Goal: Task Accomplishment & Management: Manage account settings

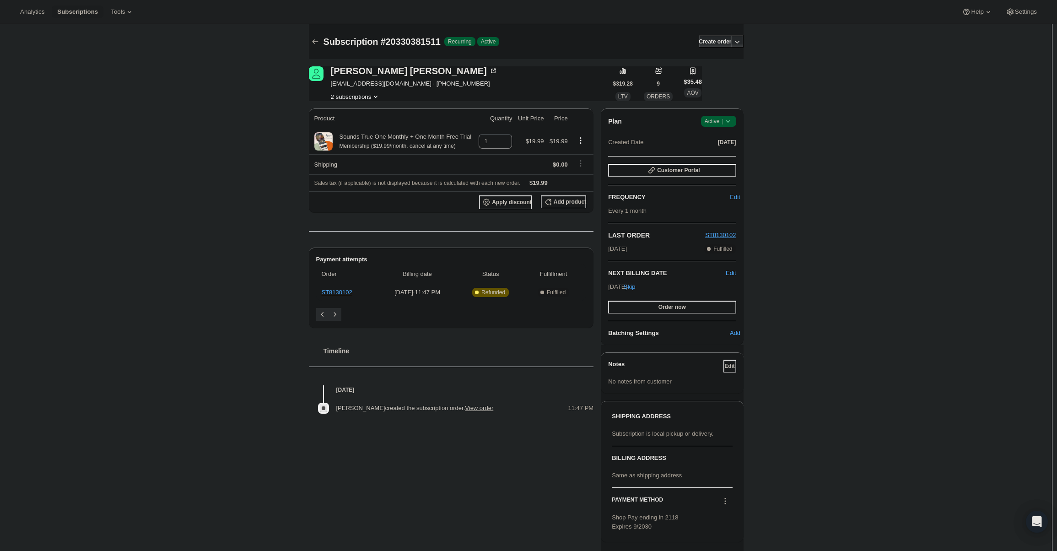
click at [727, 121] on icon at bounding box center [727, 121] width 9 height 9
click at [720, 156] on span "Cancel subscription" at bounding box center [721, 154] width 52 height 7
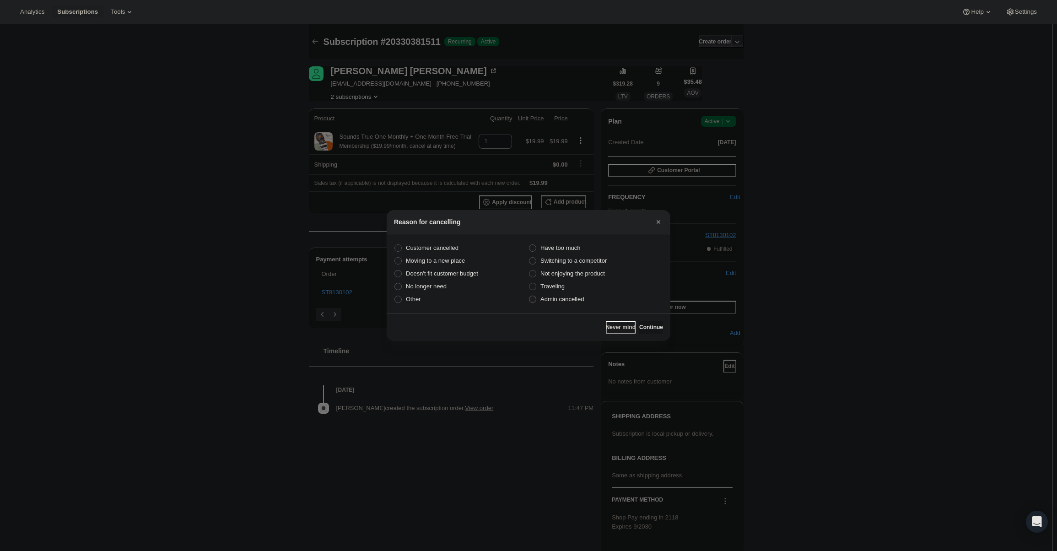
click at [547, 297] on span "Admin cancelled" at bounding box center [561, 298] width 43 height 7
click at [529, 296] on input "Admin cancelled" at bounding box center [529, 295] width 0 height 0
radio input "true"
click at [639, 322] on button "Continue" at bounding box center [651, 327] width 24 height 13
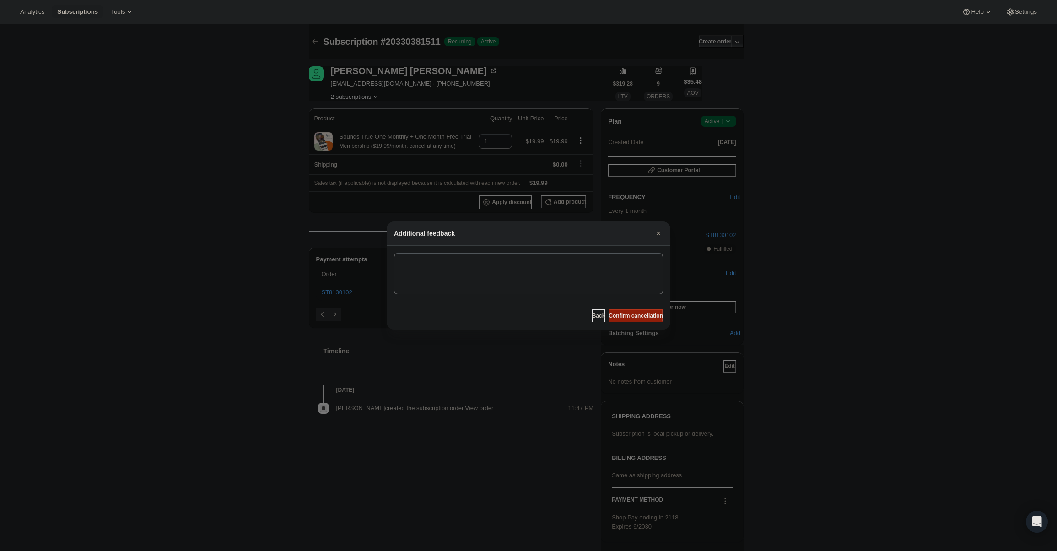
click at [639, 316] on span "Confirm cancellation" at bounding box center [635, 315] width 54 height 7
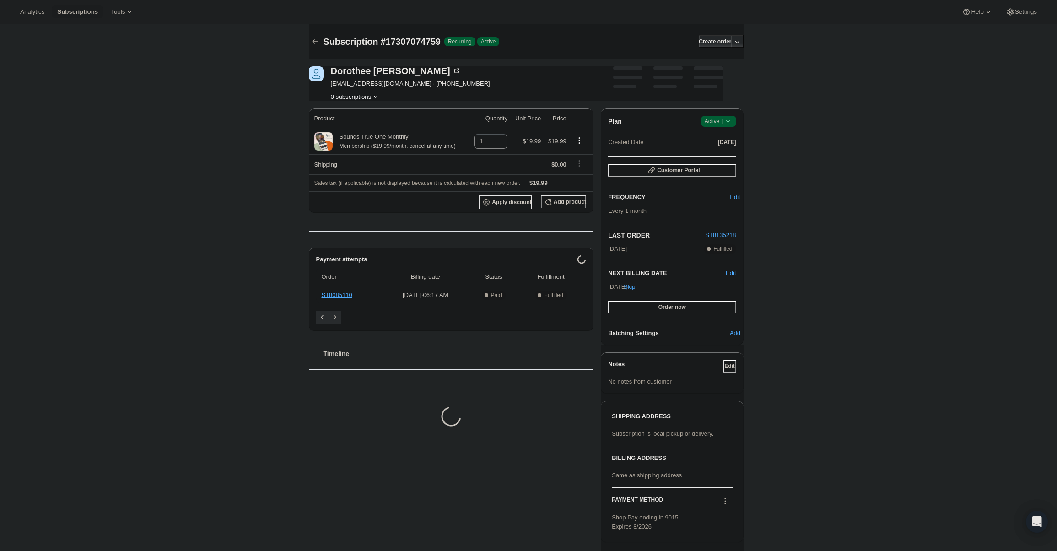
click at [719, 126] on span "Success Active |" at bounding box center [718, 121] width 35 height 11
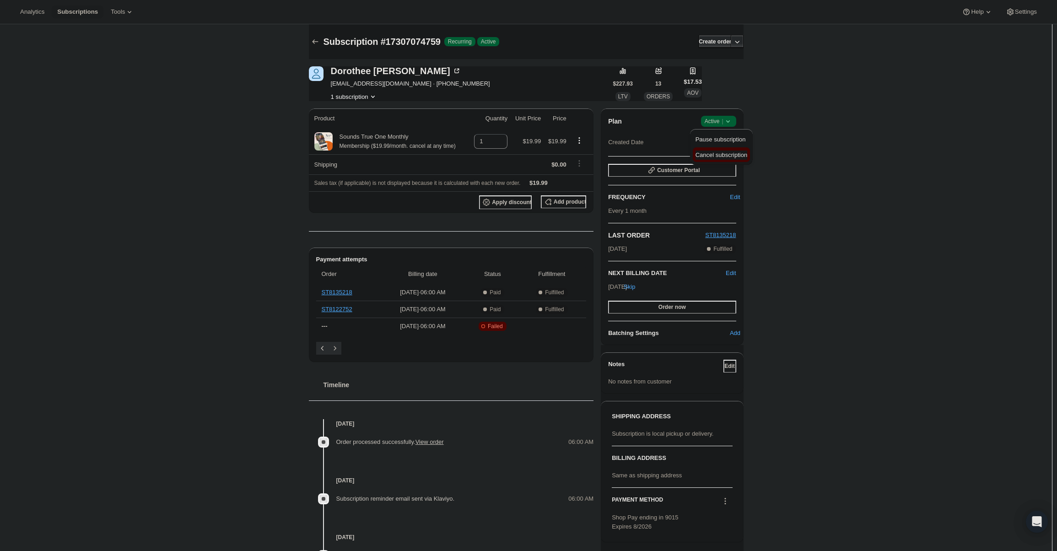
click at [732, 151] on span "Cancel subscription" at bounding box center [721, 154] width 52 height 7
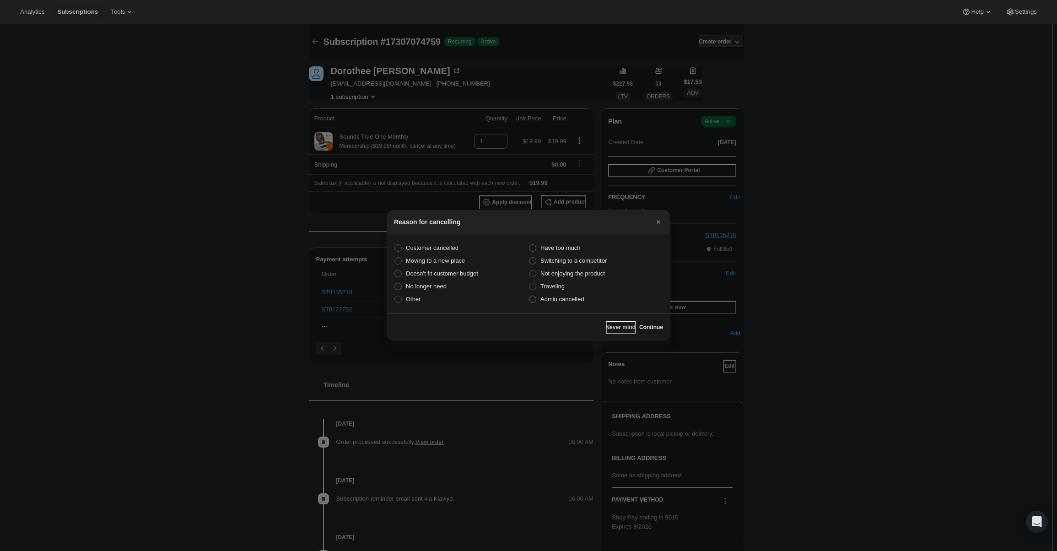
click at [565, 298] on span "Admin cancelled" at bounding box center [561, 298] width 43 height 7
click at [529, 296] on input "Admin cancelled" at bounding box center [529, 295] width 0 height 0
radio input "true"
click at [639, 321] on button "Continue" at bounding box center [651, 327] width 24 height 13
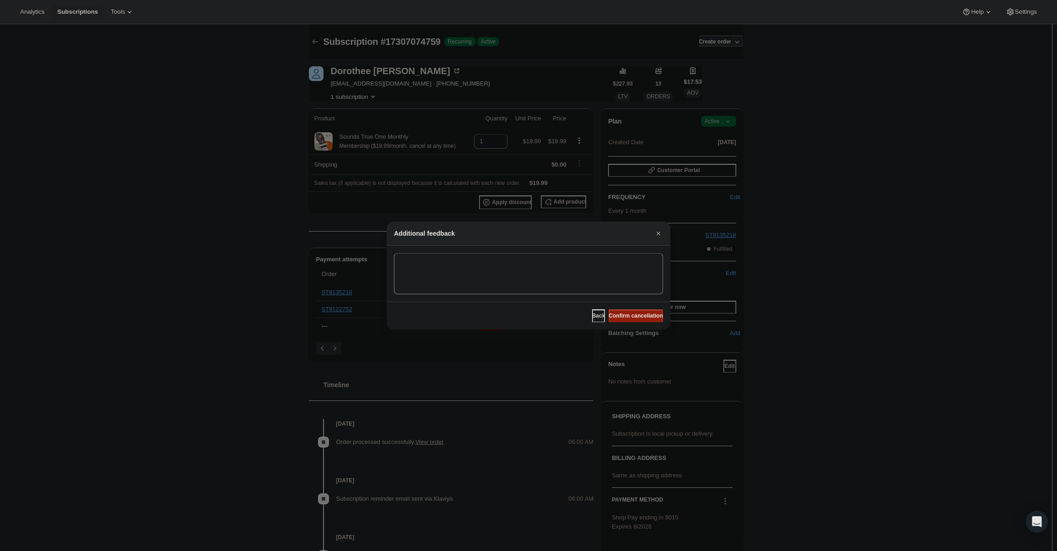
click at [639, 311] on button "Confirm cancellation" at bounding box center [635, 315] width 54 height 13
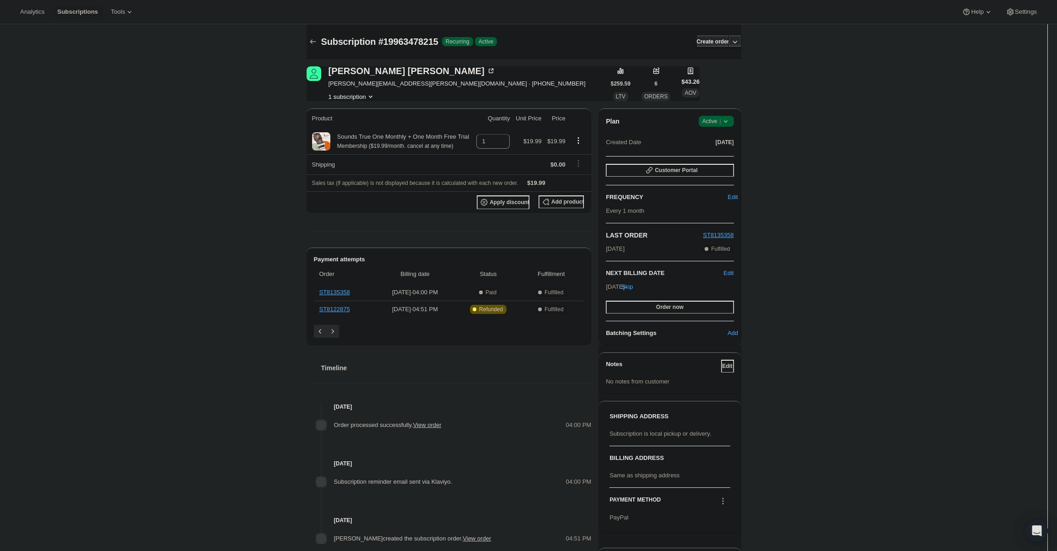
click at [718, 127] on div "Plan Success Active | Created Date [DATE]" at bounding box center [670, 132] width 128 height 33
click at [718, 124] on span "Active |" at bounding box center [716, 121] width 28 height 9
click at [714, 154] on span "Cancel subscription" at bounding box center [719, 154] width 52 height 7
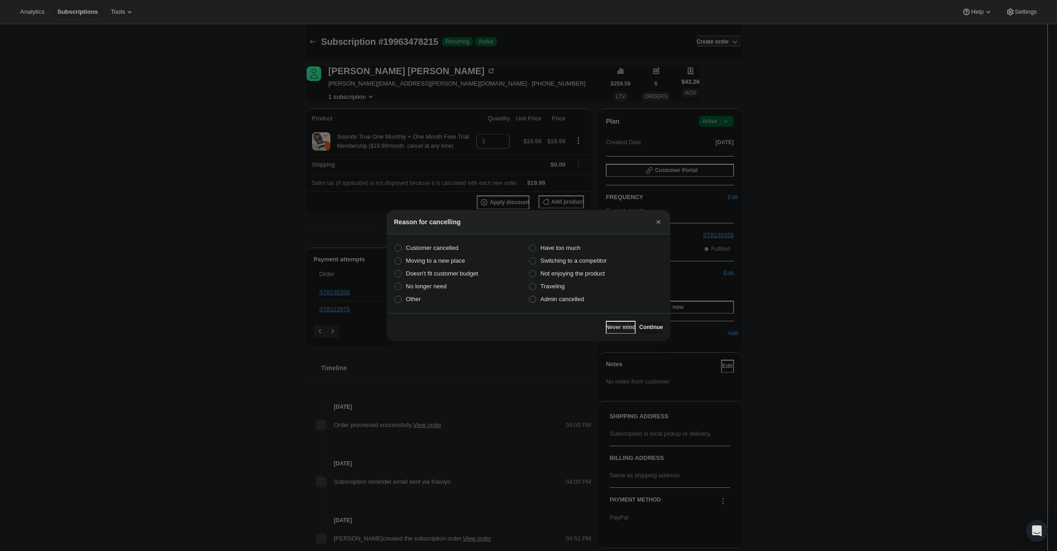
click at [548, 300] on span "Admin cancelled" at bounding box center [561, 298] width 43 height 7
click at [529, 296] on input "Admin cancelled" at bounding box center [529, 295] width 0 height 0
radio input "true"
click at [641, 322] on button "Continue" at bounding box center [651, 327] width 24 height 13
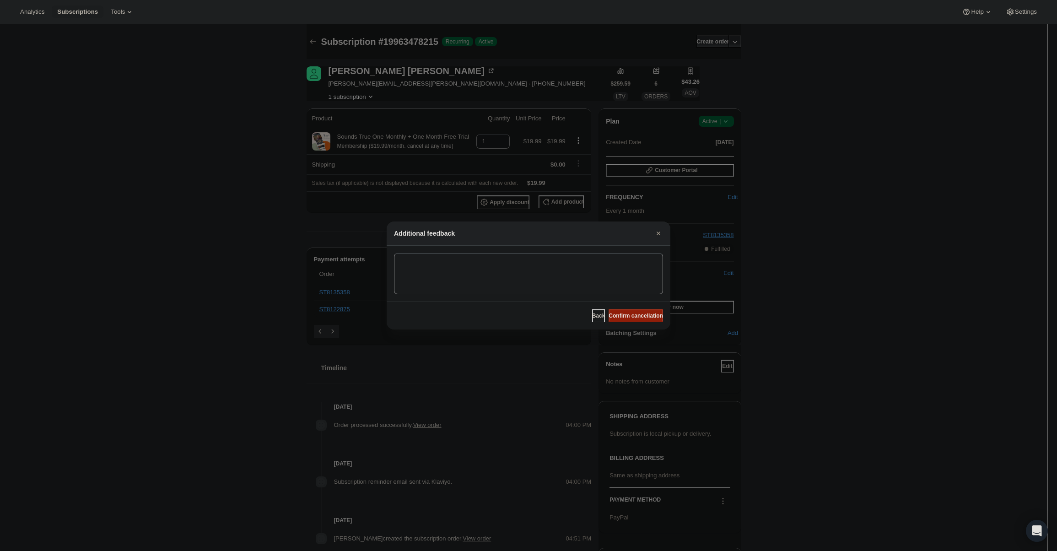
click at [641, 317] on span "Confirm cancellation" at bounding box center [635, 315] width 54 height 7
